Goal: Task Accomplishment & Management: Use online tool/utility

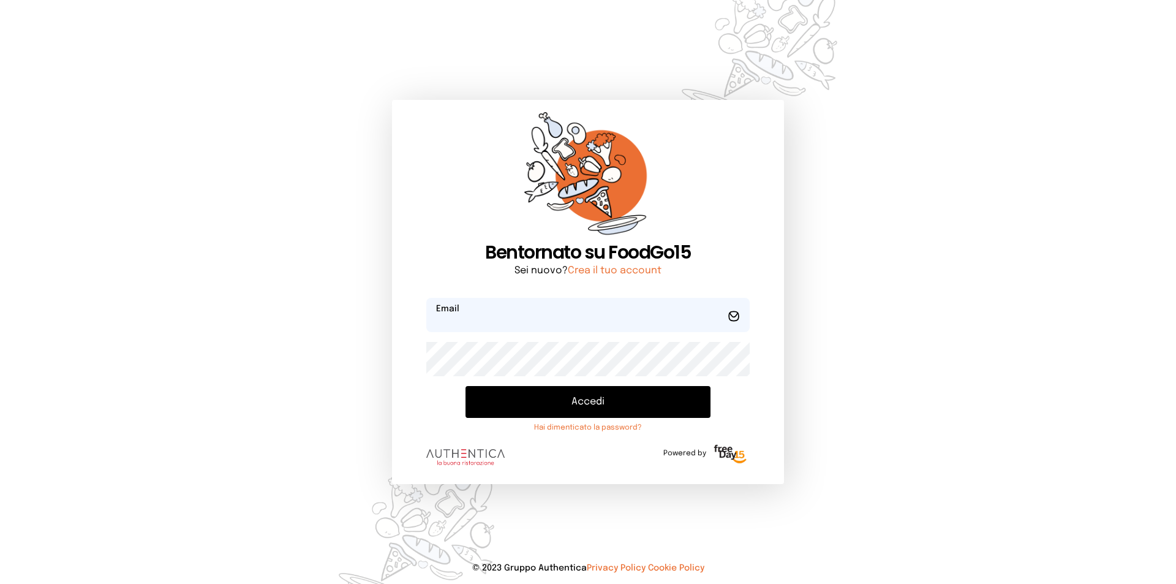
type input "**********"
click at [569, 408] on button "Accedi" at bounding box center [587, 402] width 245 height 32
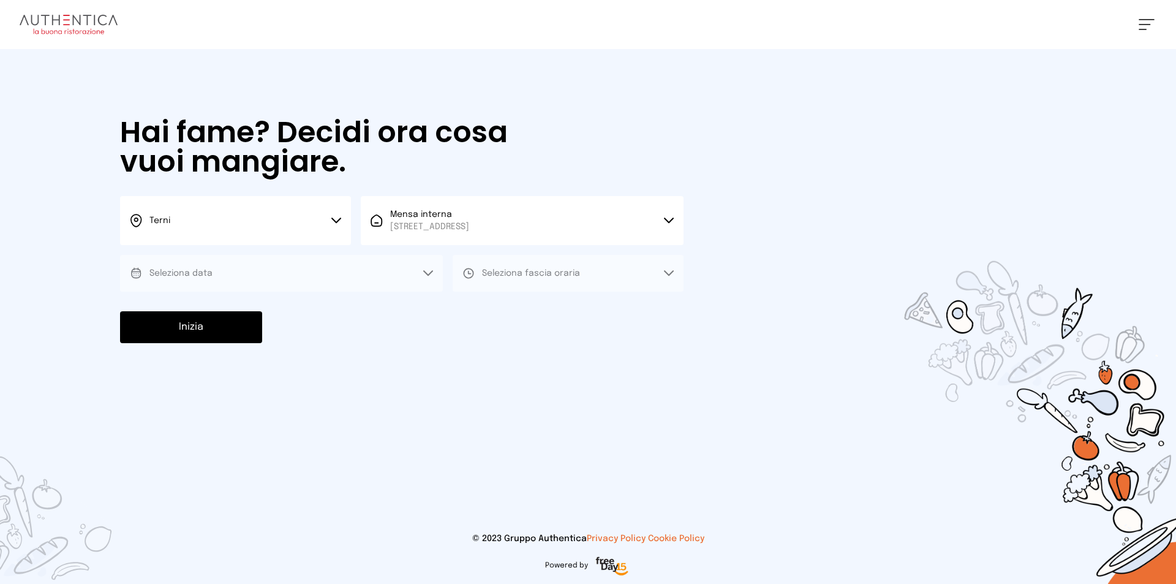
click at [295, 271] on button "Seleziona data" at bounding box center [281, 273] width 323 height 37
